Goal: Task Accomplishment & Management: Use online tool/utility

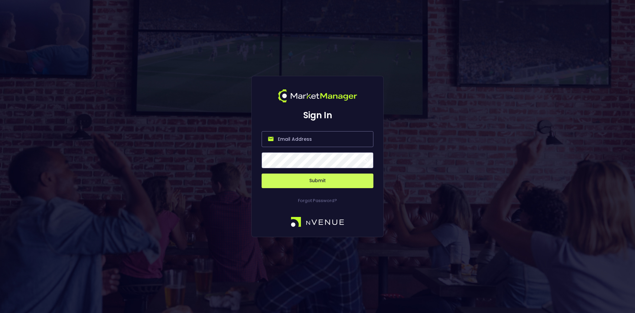
click at [296, 142] on input "email" at bounding box center [318, 139] width 112 height 16
type input "[EMAIL_ADDRESS][DOMAIN_NAME]"
click at [323, 180] on button "Submit" at bounding box center [318, 180] width 112 height 15
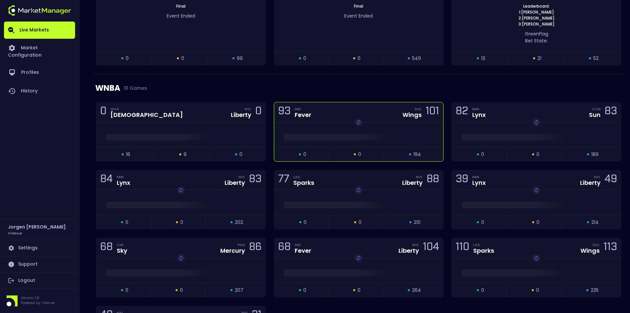
scroll to position [430, 0]
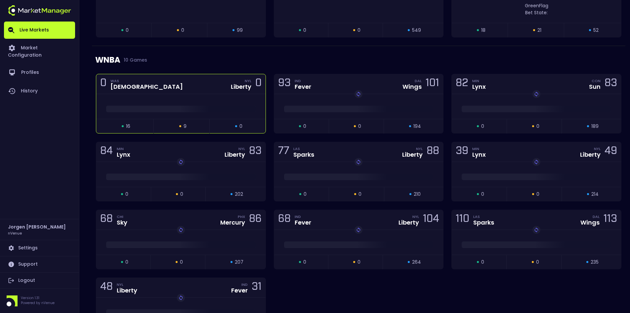
click at [209, 84] on div "0 WAS Mystics NYL Liberty 0" at bounding box center [180, 84] width 169 height 20
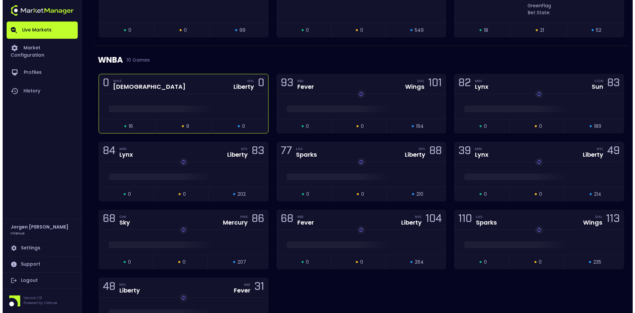
scroll to position [0, 0]
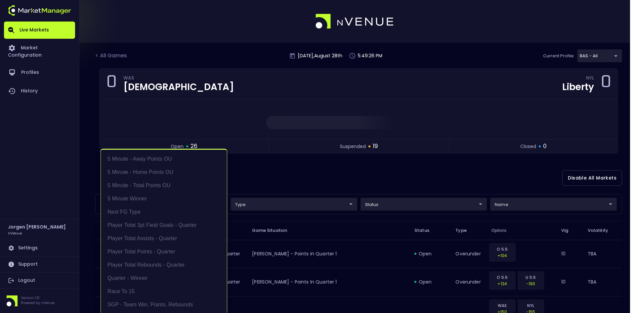
click at [147, 262] on li "Player Total Rebounds - Quarter" at bounding box center [164, 263] width 126 height 13
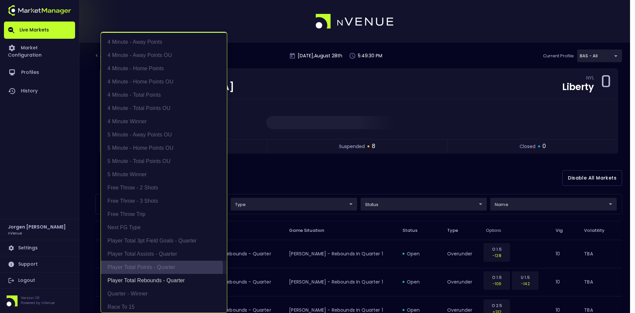
click at [144, 269] on li "Player Total Points - Quarter" at bounding box center [164, 266] width 126 height 13
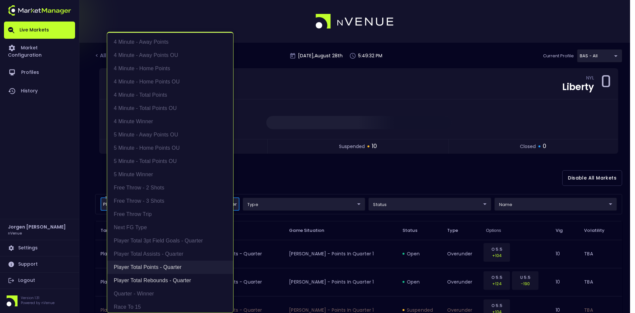
click at [158, 266] on li "Player Total Points - Quarter" at bounding box center [170, 266] width 126 height 13
type input "Player Total Rebounds - Quarter"
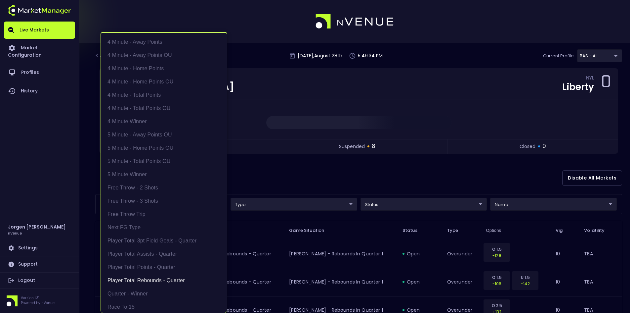
click at [337, 162] on div at bounding box center [317, 156] width 635 height 313
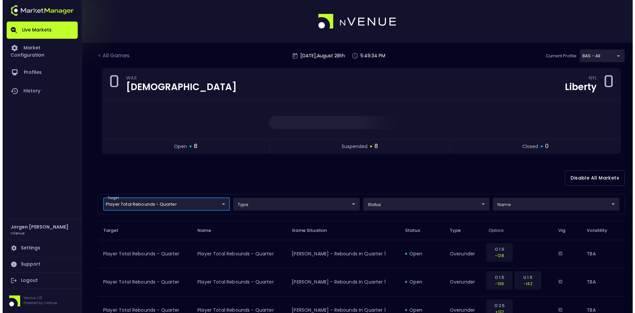
scroll to position [0, 0]
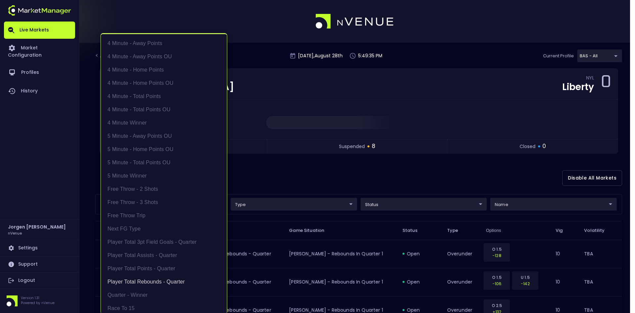
click at [146, 276] on li "Player Total Rebounds - Quarter" at bounding box center [164, 281] width 126 height 13
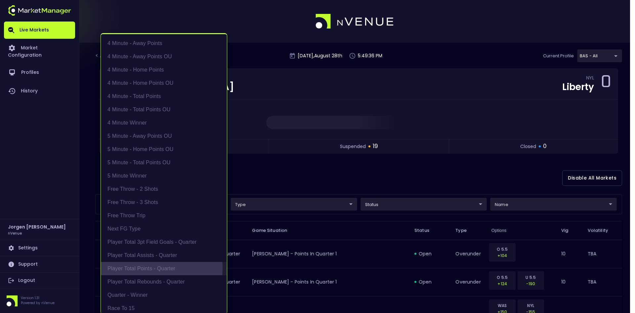
click at [147, 268] on li "Player Total Points - Quarter" at bounding box center [164, 268] width 126 height 13
type input "Player Total Points - Quarter"
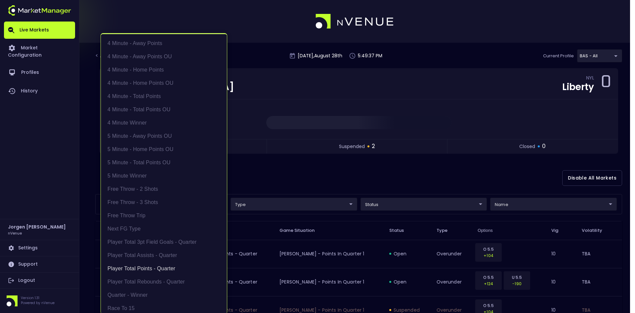
click at [314, 176] on div at bounding box center [317, 156] width 635 height 313
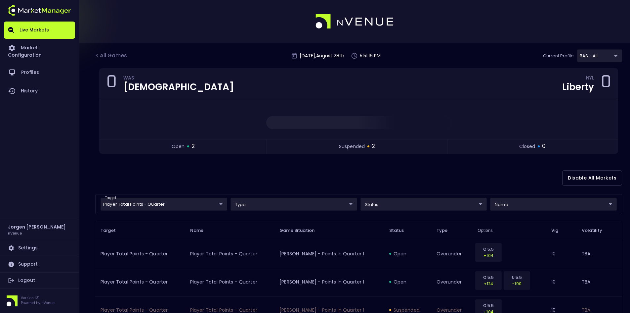
click at [275, 182] on div "Disable All Markets" at bounding box center [358, 178] width 527 height 32
click at [36, 40] on link "Market Configuration" at bounding box center [39, 51] width 71 height 24
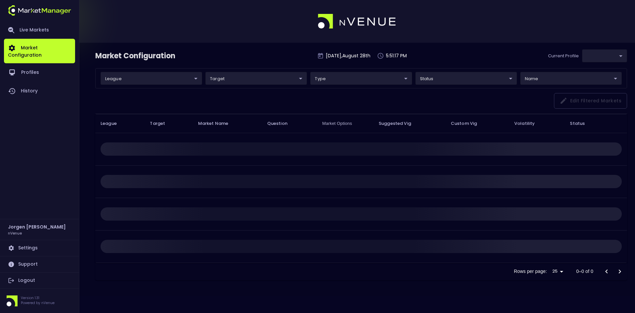
type input "0d810fa5-e353-4d9c-b11d-31f095cae871"
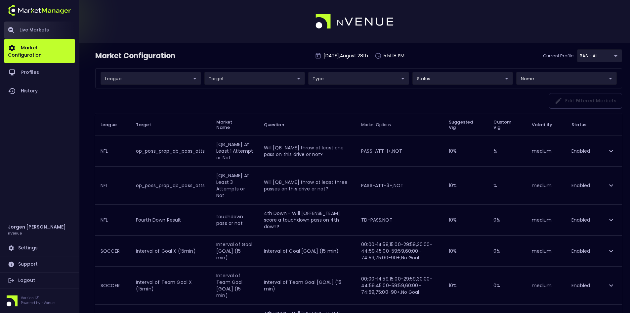
click at [34, 27] on link "Live Markets" at bounding box center [39, 30] width 71 height 17
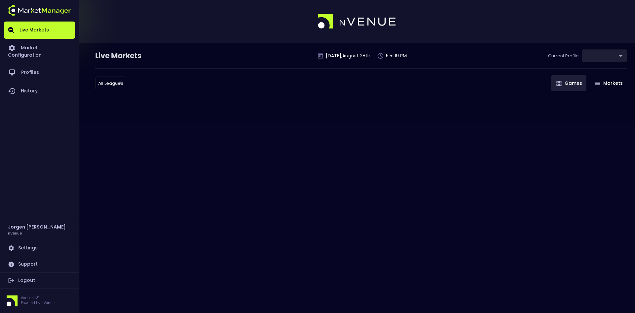
type input "0d810fa5-e353-4d9c-b11d-31f095cae871"
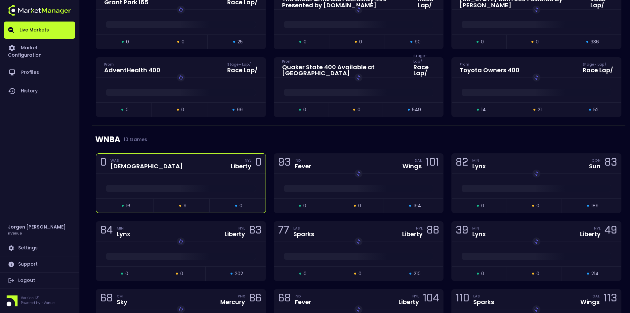
scroll to position [364, 0]
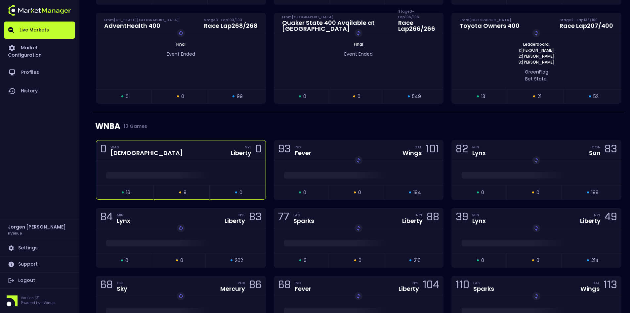
click at [196, 165] on div at bounding box center [180, 172] width 169 height 25
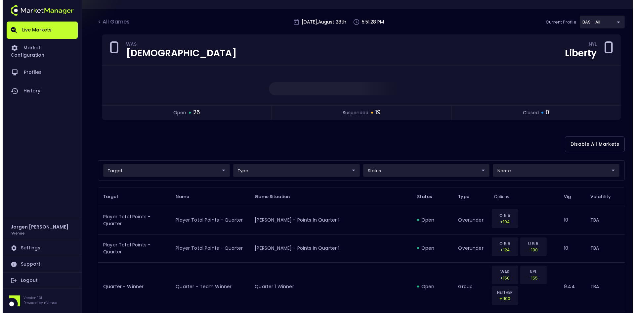
scroll to position [33, 0]
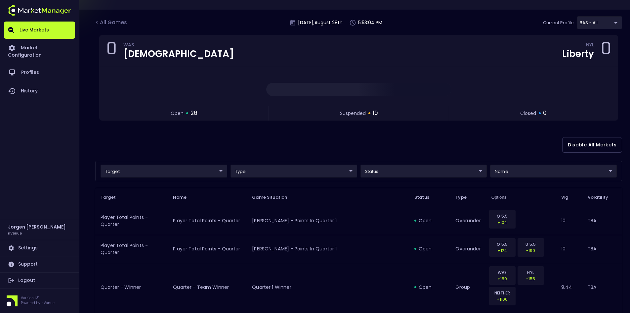
click at [322, 147] on div "Disable All Markets" at bounding box center [358, 145] width 527 height 32
click at [319, 145] on div "Disable All Markets" at bounding box center [358, 145] width 527 height 32
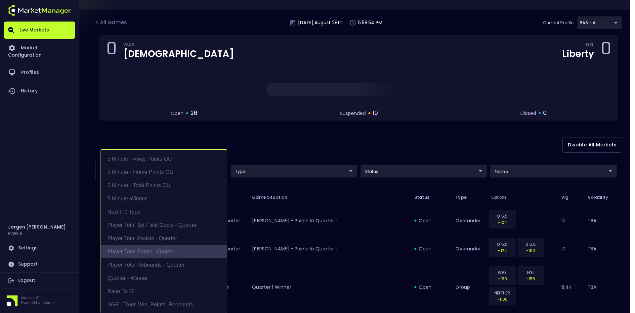
click at [138, 255] on li "Player Total Points - Quarter" at bounding box center [164, 251] width 126 height 13
type input "Player Total Points - Quarter"
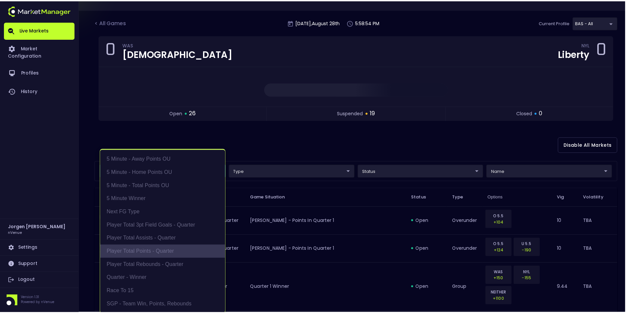
scroll to position [1, 0]
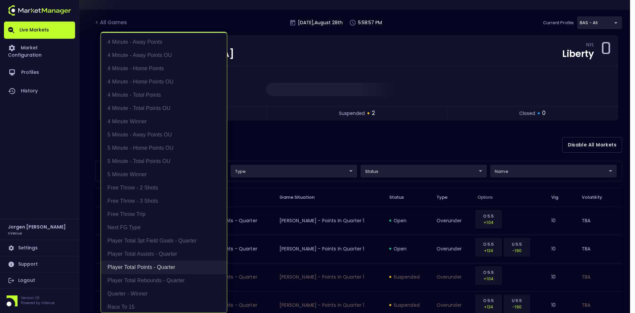
click at [132, 265] on li "Player Total Points - Quarter" at bounding box center [164, 266] width 126 height 13
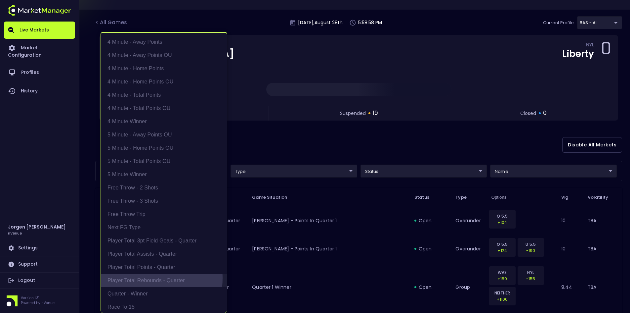
click at [135, 278] on li "Player Total Rebounds - Quarter" at bounding box center [164, 280] width 126 height 13
type input "Player Total Rebounds - Quarter"
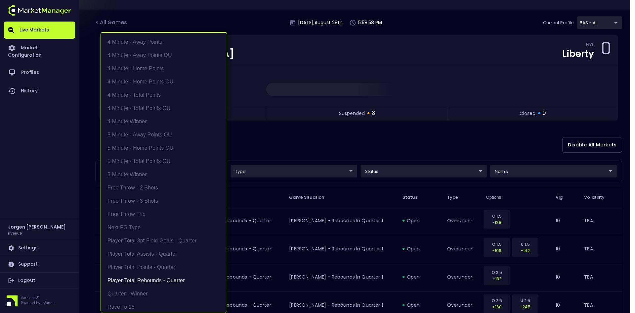
click at [310, 147] on div at bounding box center [317, 156] width 635 height 313
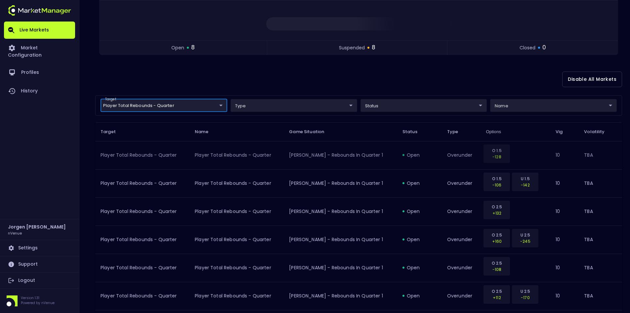
scroll to position [99, 0]
click at [345, 69] on div "Disable All Markets" at bounding box center [358, 79] width 527 height 32
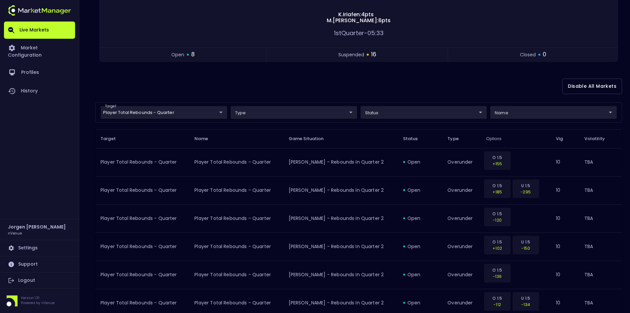
click at [288, 85] on div "Disable All Markets" at bounding box center [358, 86] width 527 height 32
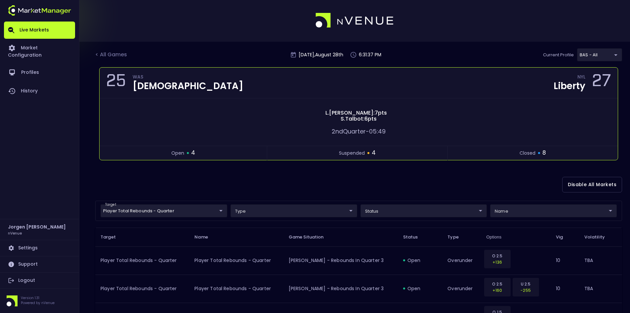
scroll to position [0, 0]
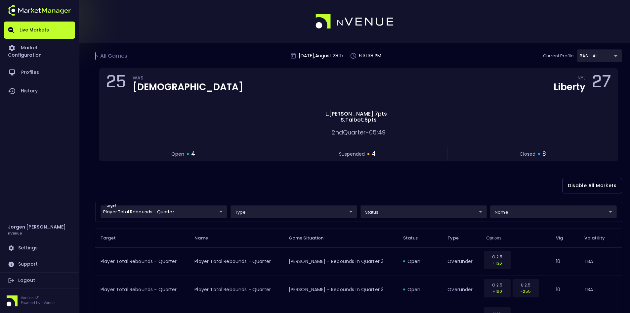
click at [111, 56] on div "< All Games" at bounding box center [111, 56] width 33 height 9
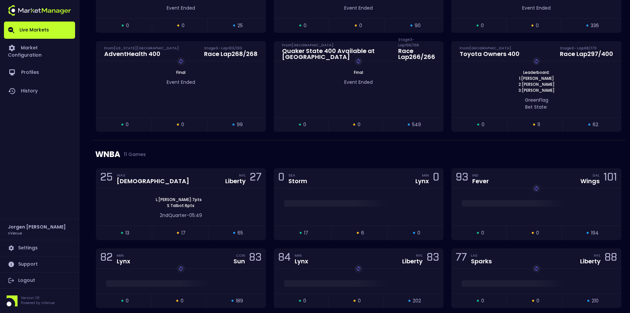
scroll to position [364, 0]
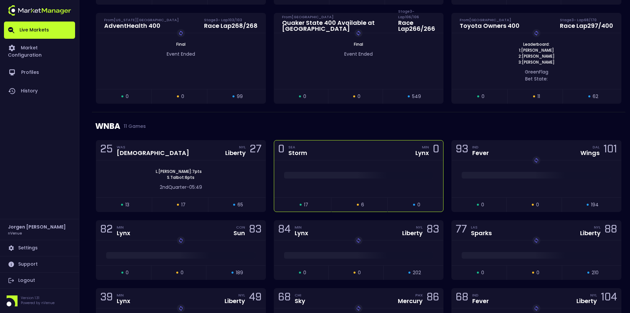
click at [357, 159] on div "0 SEA Storm MIN Lynx 0" at bounding box center [358, 150] width 169 height 20
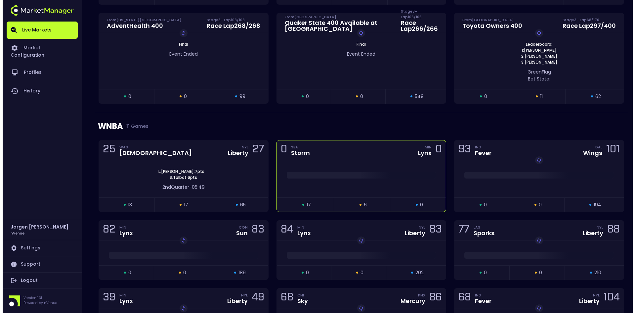
scroll to position [0, 0]
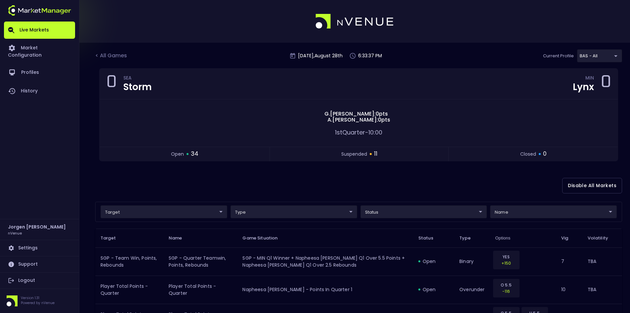
click at [303, 181] on div "Disable All Markets" at bounding box center [358, 185] width 527 height 32
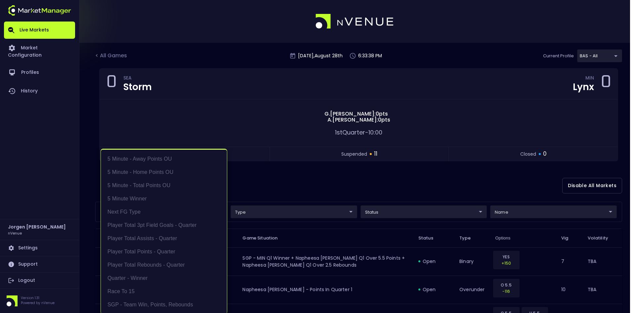
click at [134, 276] on li "Quarter - Winner" at bounding box center [164, 277] width 126 height 13
type input "Quarter - Winner"
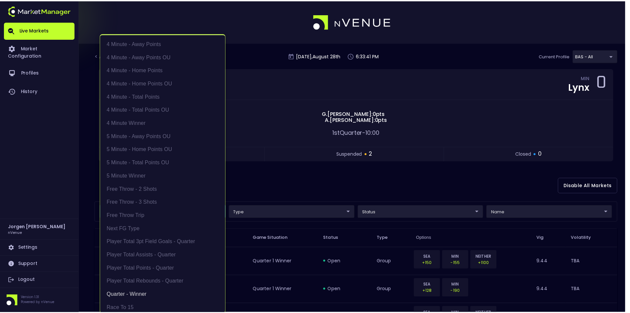
scroll to position [1, 0]
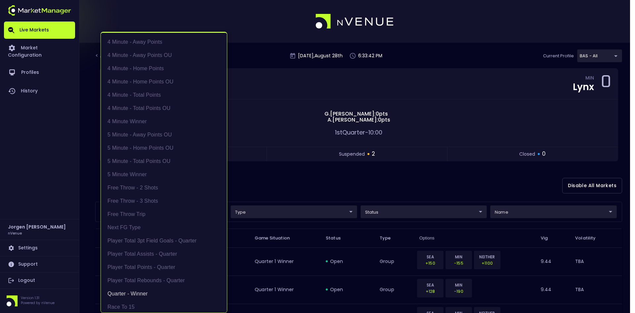
click at [331, 170] on div at bounding box center [317, 156] width 635 height 313
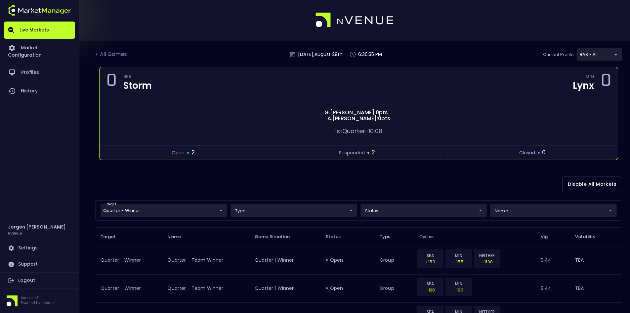
scroll to position [0, 0]
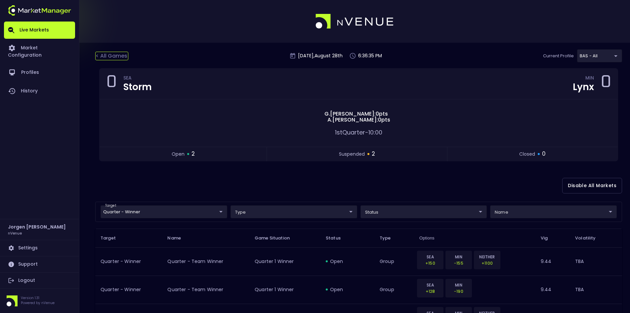
click at [118, 54] on div "< All Games" at bounding box center [111, 56] width 33 height 9
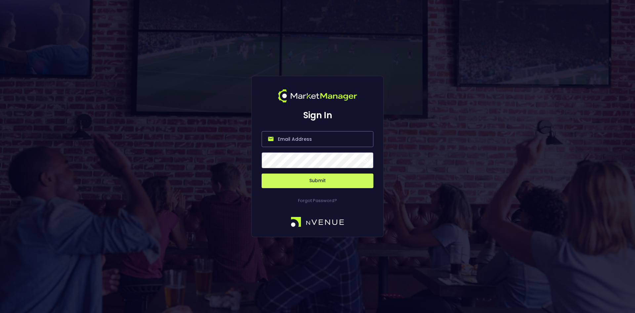
click at [290, 139] on input "email" at bounding box center [318, 139] width 112 height 16
type input "[EMAIL_ADDRESS][DOMAIN_NAME]"
click at [315, 180] on button "Submit" at bounding box center [318, 180] width 112 height 15
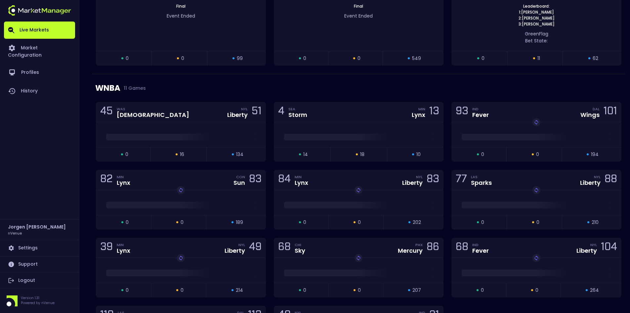
scroll to position [397, 0]
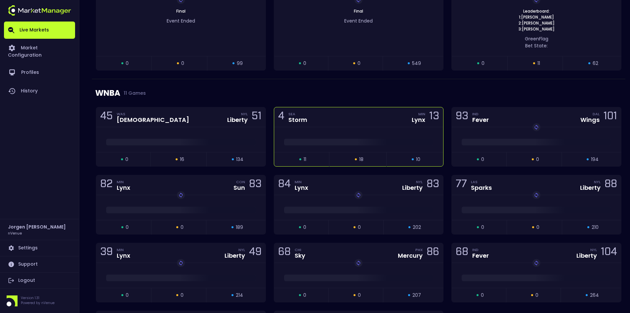
click at [348, 125] on div "4 SEA Storm MIN Lynx 13" at bounding box center [358, 117] width 169 height 20
